Goal: Find specific page/section: Find specific page/section

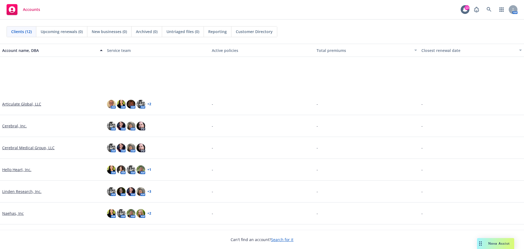
scroll to position [89, 0]
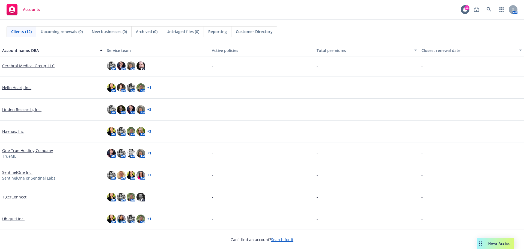
click at [40, 150] on link "One True Holding Company" at bounding box center [27, 151] width 51 height 6
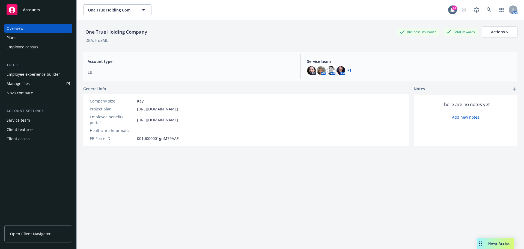
click at [32, 229] on link "Open Client Navigator" at bounding box center [38, 233] width 68 height 17
